Goal: Information Seeking & Learning: Learn about a topic

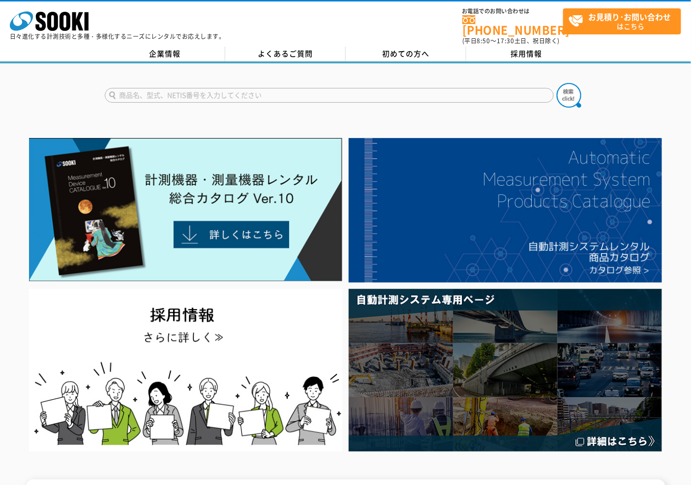
click at [177, 90] on input "text" at bounding box center [329, 95] width 449 height 15
type input "粗さ"
click at [573, 88] on img at bounding box center [568, 95] width 25 height 25
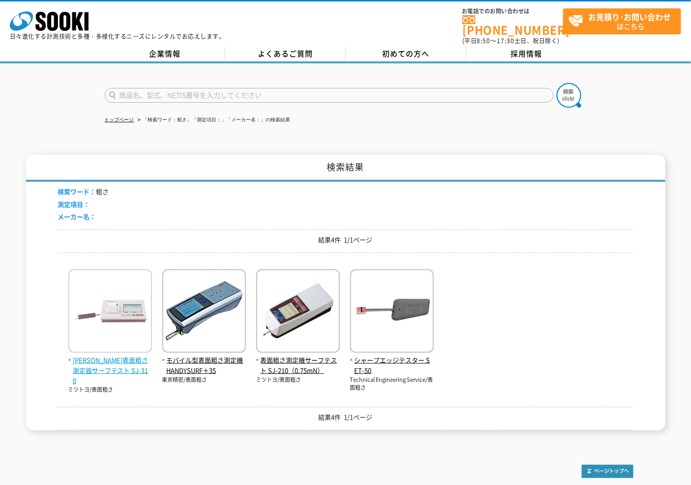
drag, startPoint x: 99, startPoint y: 354, endPoint x: 104, endPoint y: 353, distance: 5.1
click at [99, 355] on span "[PERSON_NAME]表面粗さ測定器サーフテスト SJ-310" at bounding box center [110, 370] width 84 height 30
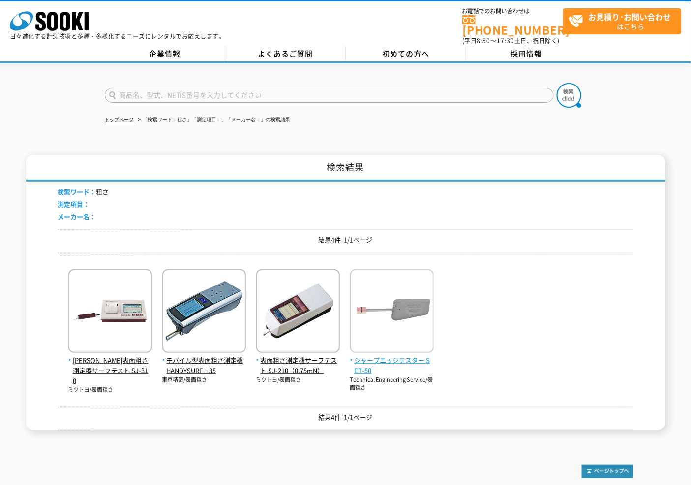
click at [390, 355] on span "シャープエッジテスター SET-50" at bounding box center [392, 365] width 84 height 21
click at [408, 296] on img at bounding box center [392, 312] width 84 height 86
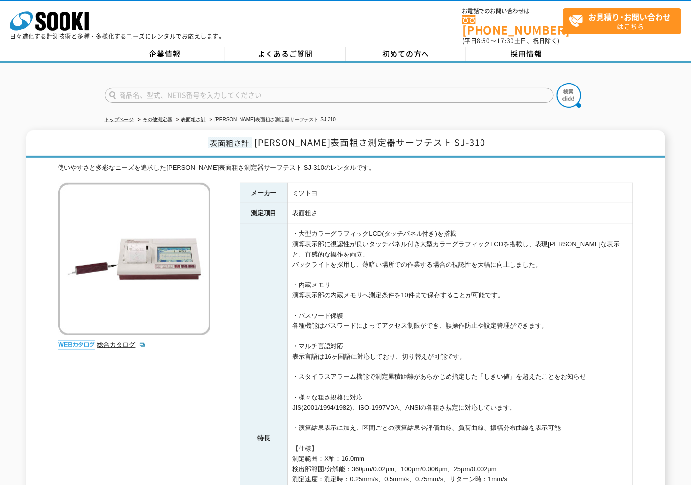
scroll to position [55, 0]
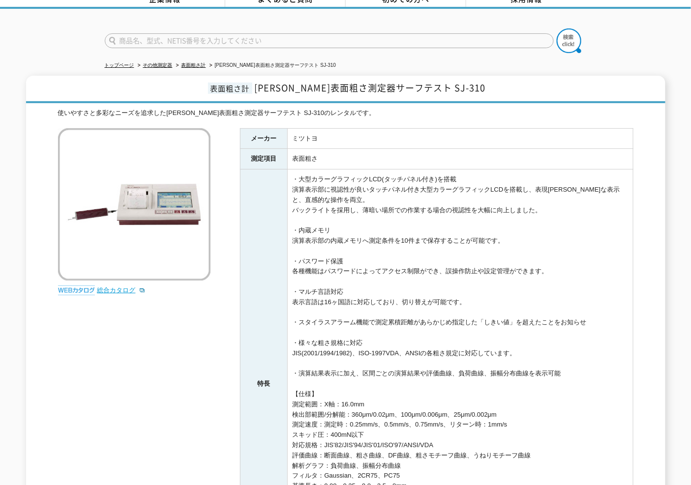
click at [109, 287] on link "総合カタログ" at bounding box center [121, 290] width 48 height 7
